Goal: Transaction & Acquisition: Purchase product/service

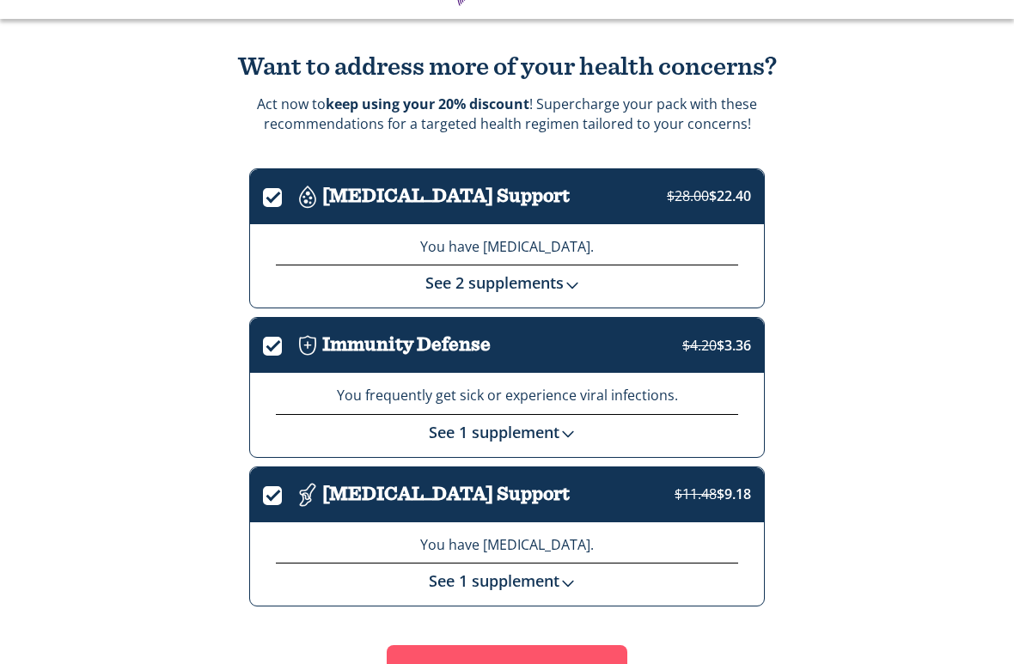
scroll to position [102, 0]
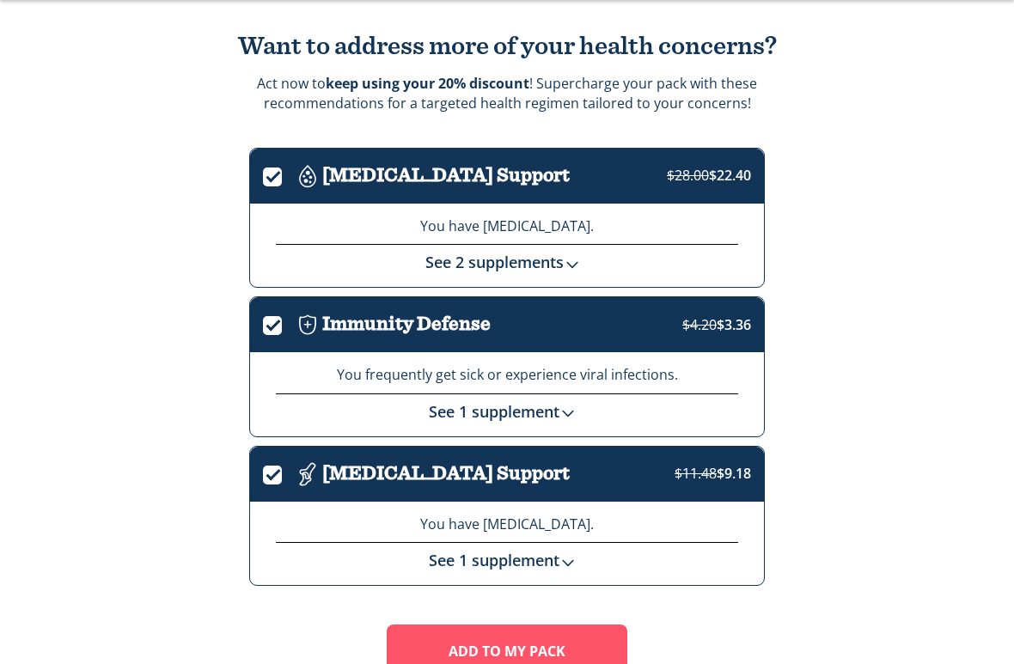
click at [589, 252] on link "See 2 supplements" at bounding box center [507, 262] width 164 height 21
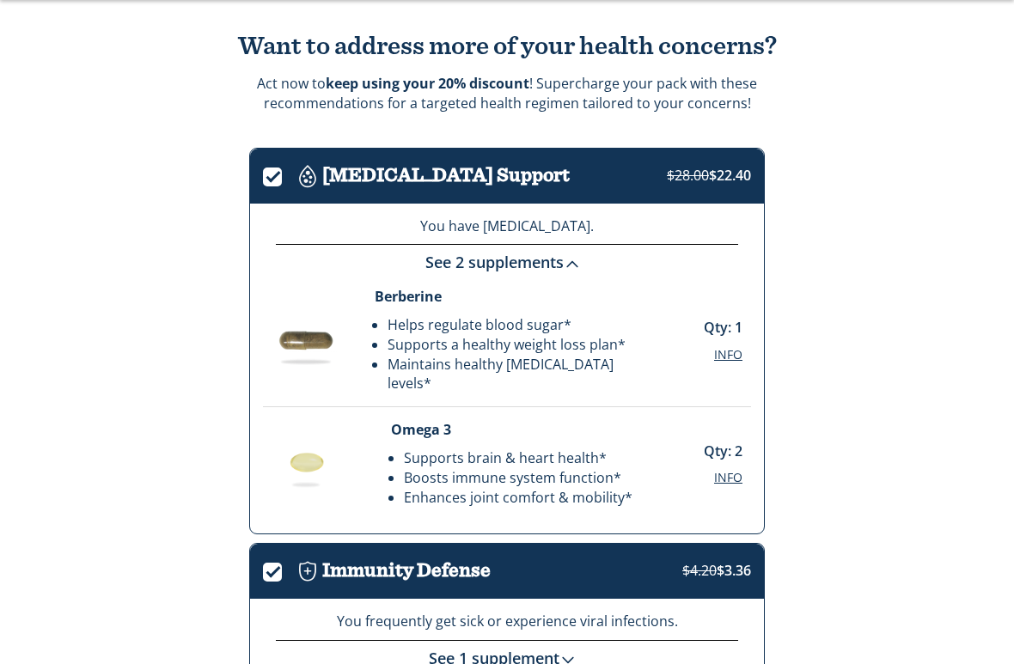
click at [901, 315] on div "Want to address more of your health concerns? Act now! Supercharge your pack wi…" at bounding box center [507, 499] width 1014 height 1002
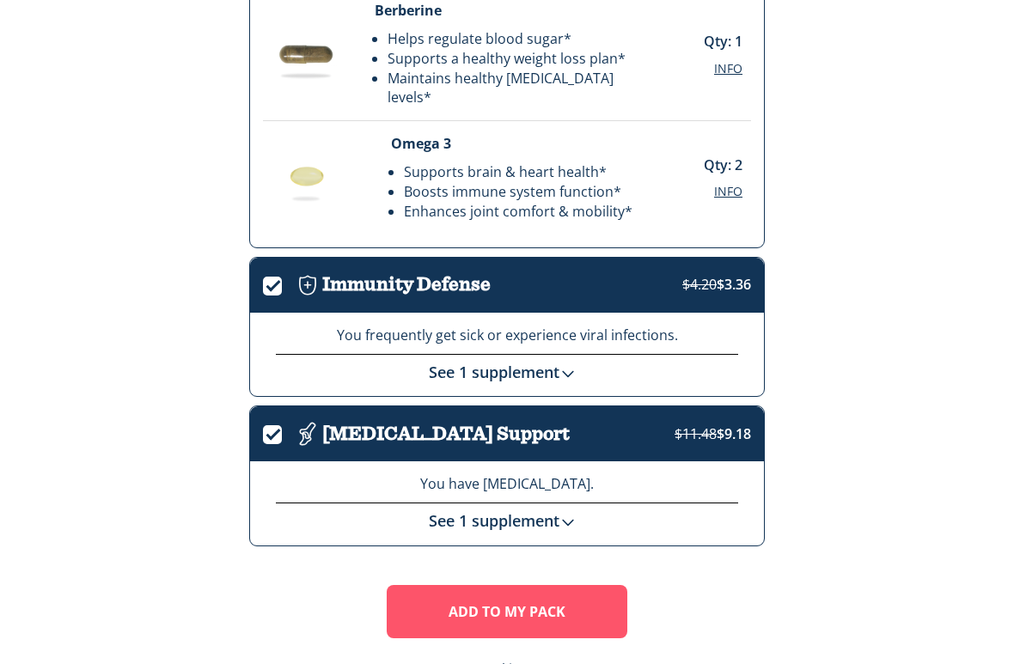
scroll to position [412, 0]
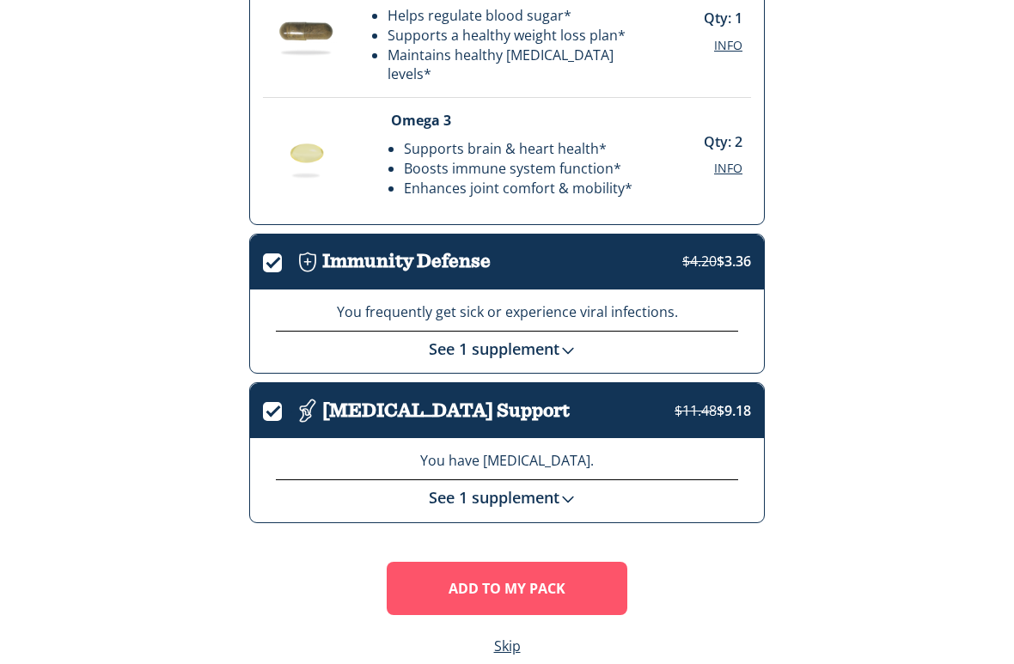
click at [573, 491] on img at bounding box center [567, 499] width 17 height 17
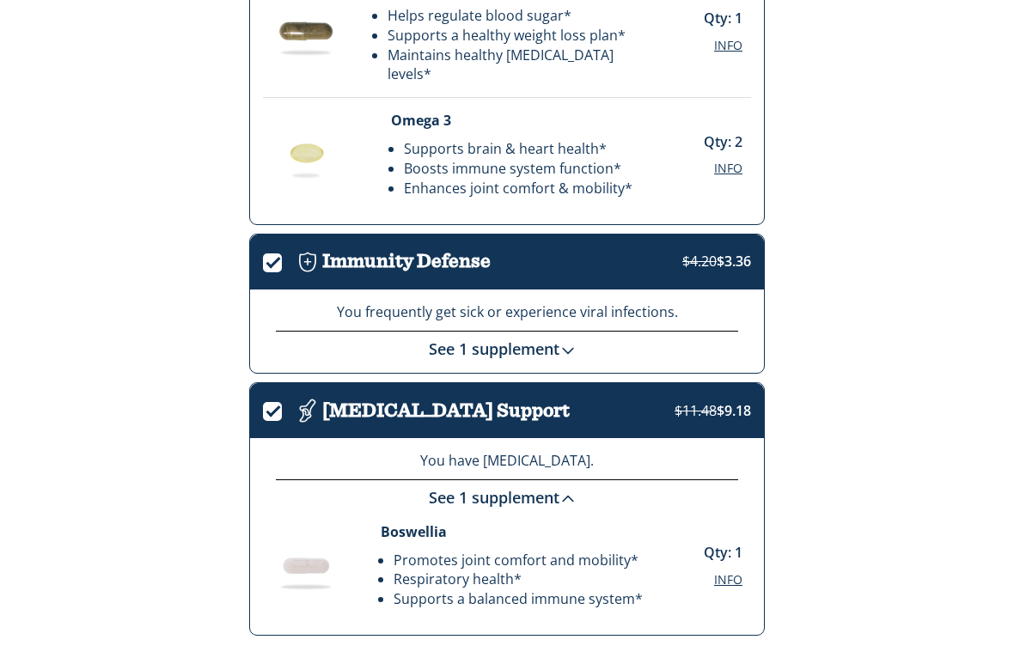
click at [719, 401] on span "$11.48 $9.18" at bounding box center [713, 410] width 76 height 19
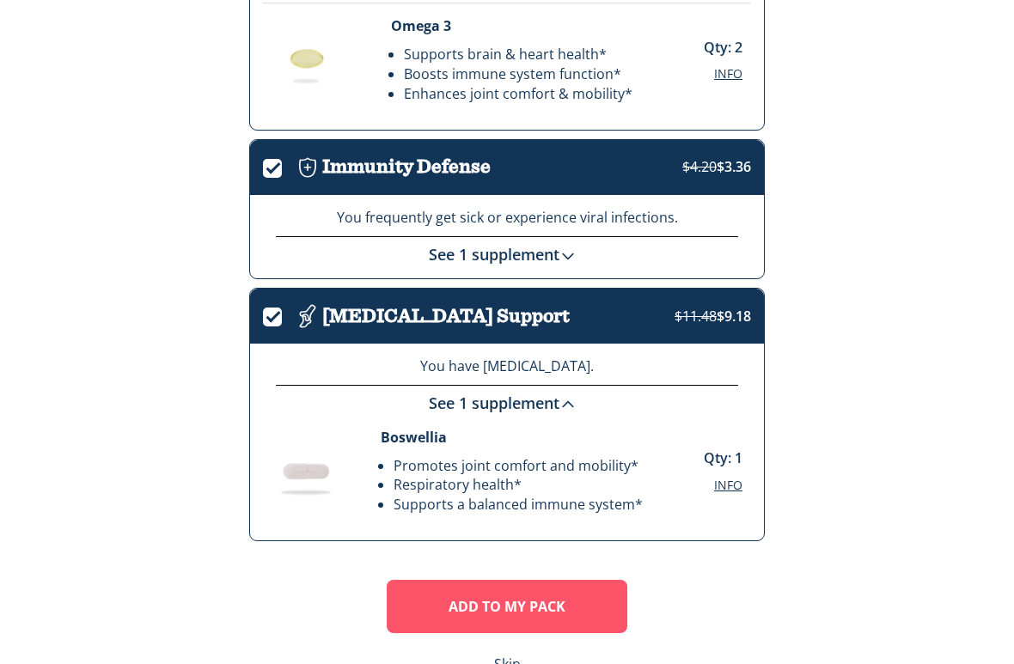
scroll to position [524, 0]
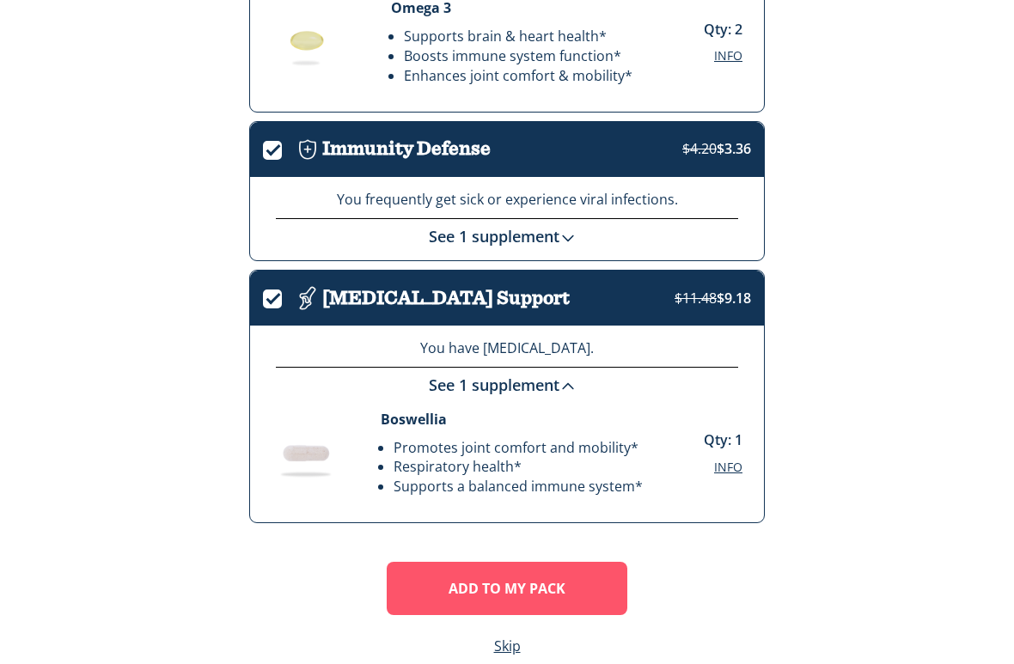
click at [568, 438] on li "Promotes joint comfort and mobility*" at bounding box center [518, 448] width 249 height 20
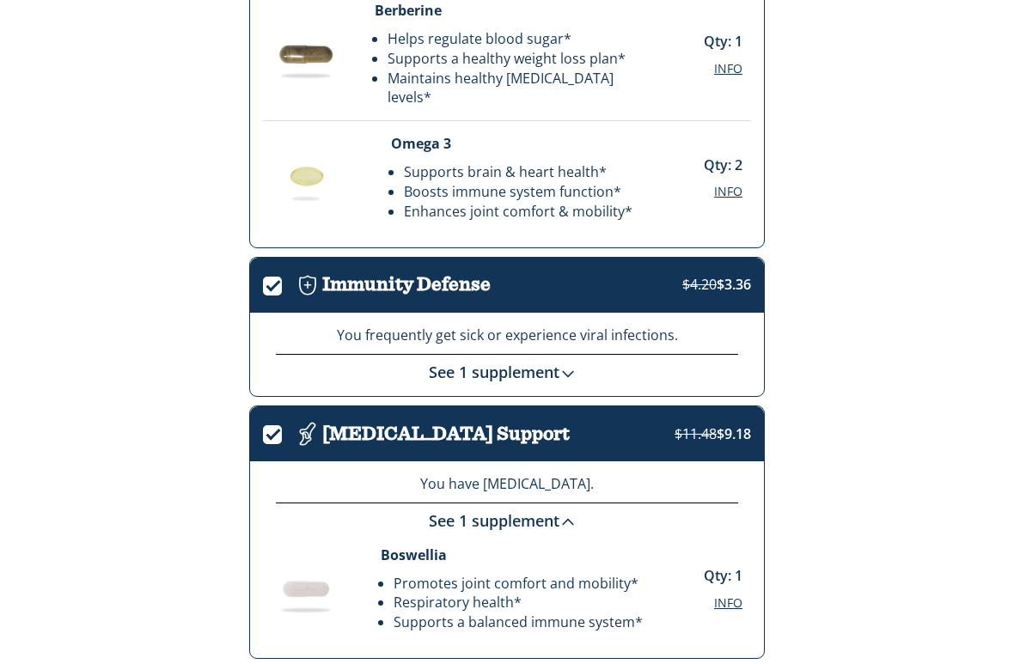
scroll to position [389, 0]
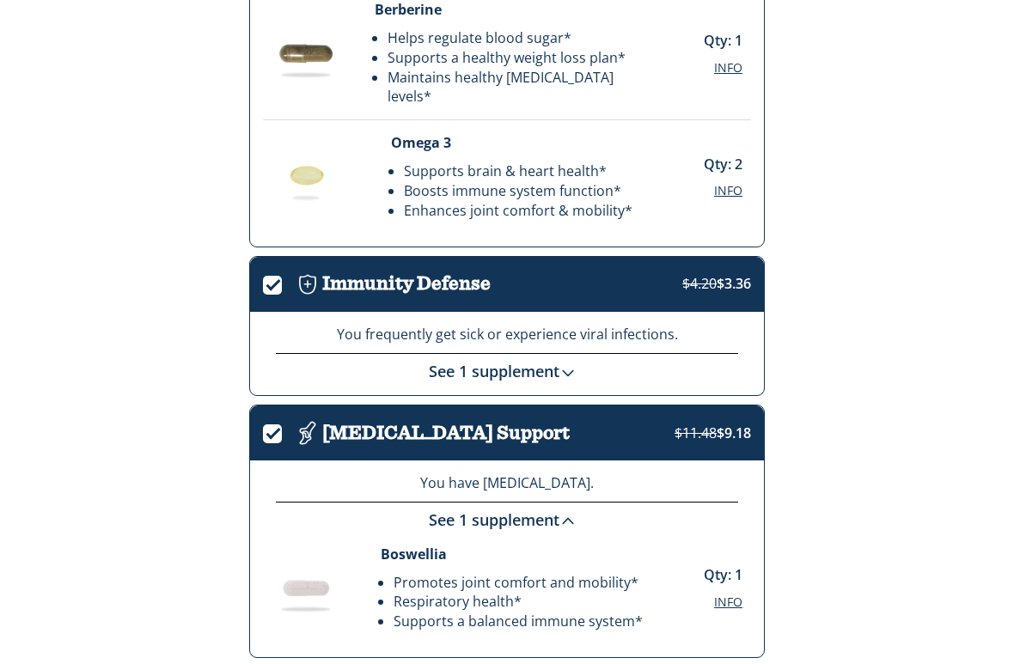
click at [273, 421] on label "." at bounding box center [278, 431] width 30 height 20
click at [263, 435] on input "." at bounding box center [263, 435] width 0 height 0
checkbox input "true"
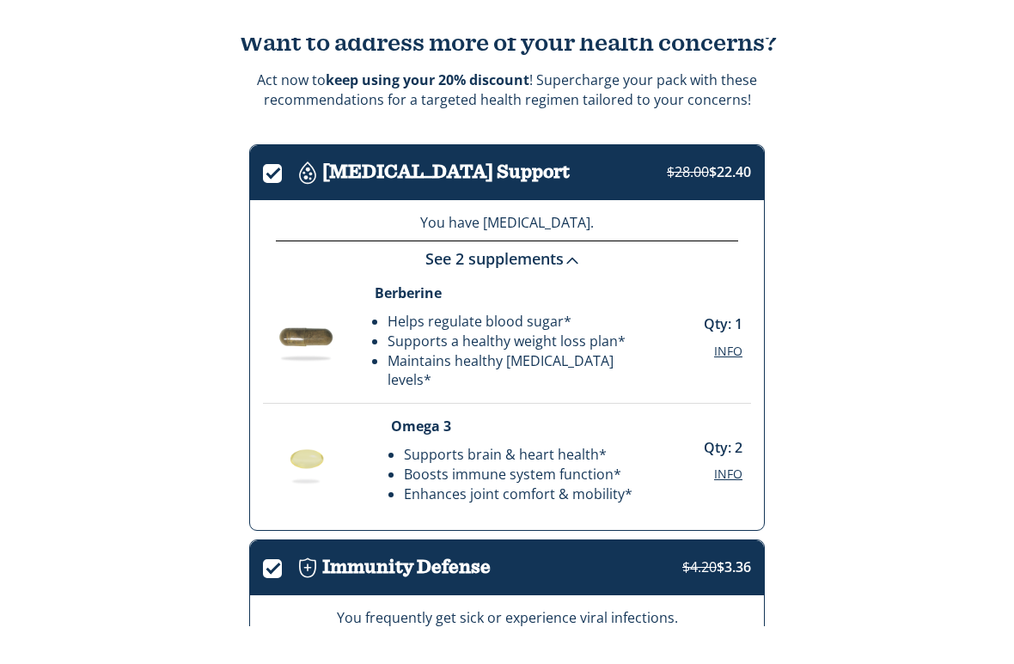
scroll to position [145, 0]
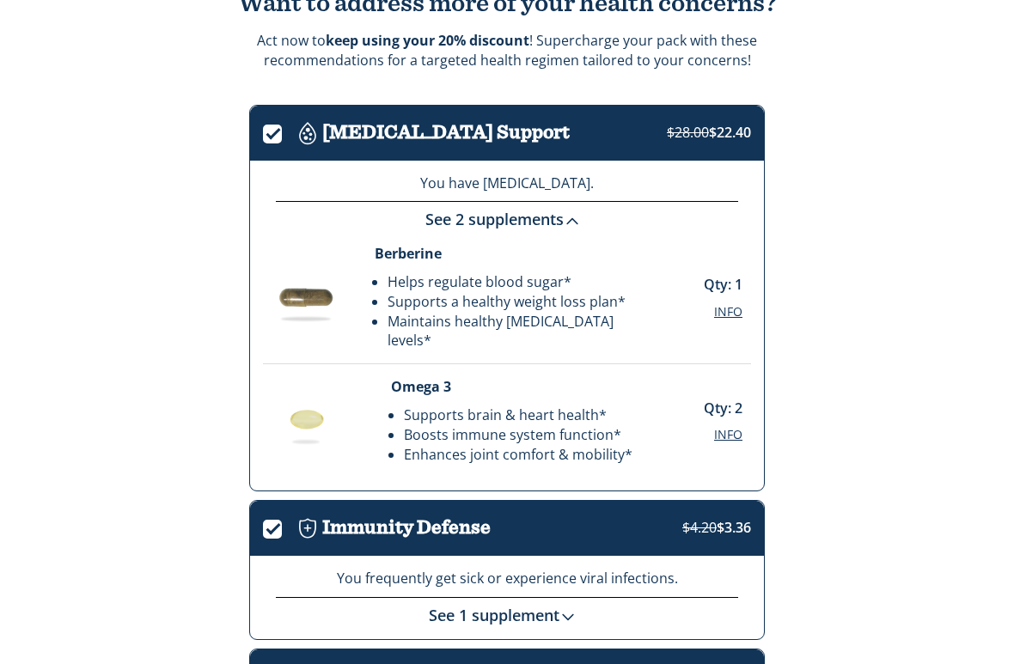
click at [263, 135] on input "." at bounding box center [263, 135] width 0 height 0
checkbox input "false"
click at [263, 530] on input "." at bounding box center [263, 530] width 0 height 0
checkbox input "false"
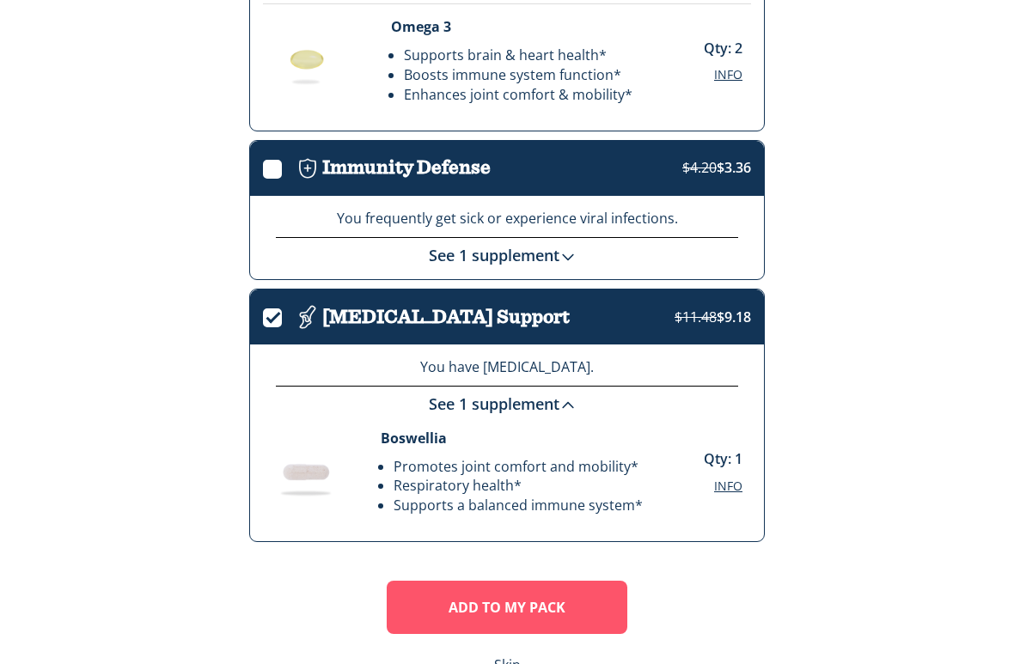
scroll to position [524, 0]
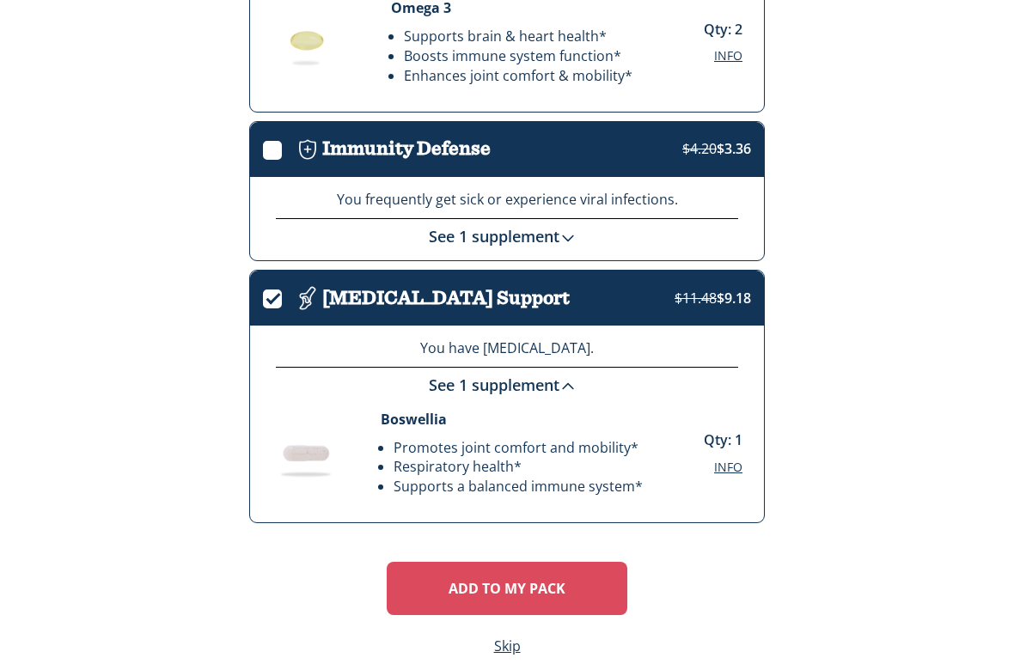
click at [526, 568] on button "Add To MY Pack" at bounding box center [507, 588] width 241 height 53
click at [583, 563] on button "Add To MY Pack" at bounding box center [507, 588] width 241 height 53
